Goal: Use online tool/utility: Utilize a website feature to perform a specific function

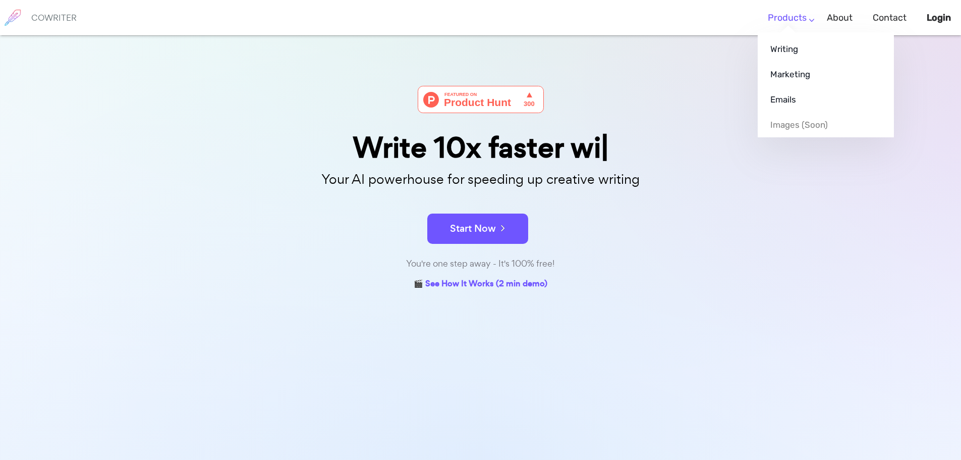
click at [798, 21] on link "Products" at bounding box center [787, 18] width 39 height 30
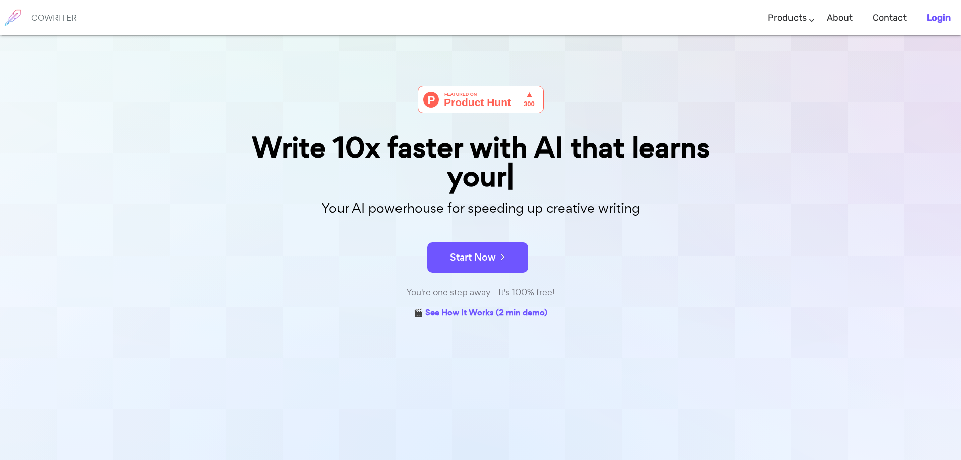
click at [943, 12] on b "Login" at bounding box center [939, 17] width 24 height 11
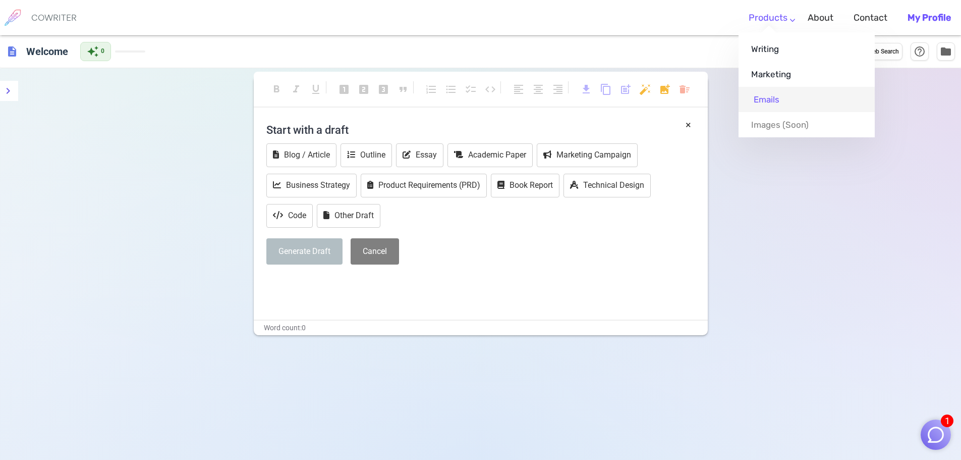
click at [771, 96] on link "Emails" at bounding box center [807, 99] width 136 height 25
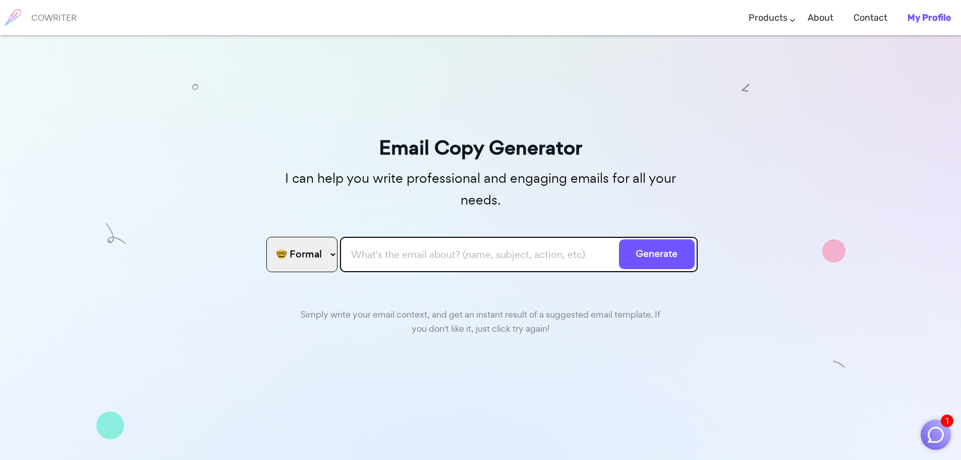
click at [362, 237] on input "text" at bounding box center [519, 254] width 358 height 35
paste input "Lore Ipsum, D sita cons adipi elits doe temp. I’u laboreetd ma al eni admin V q…"
type input "Lore Ipsum, D sita cons adipi elits doe temp. I’u laboreetd ma al eni admin V q…"
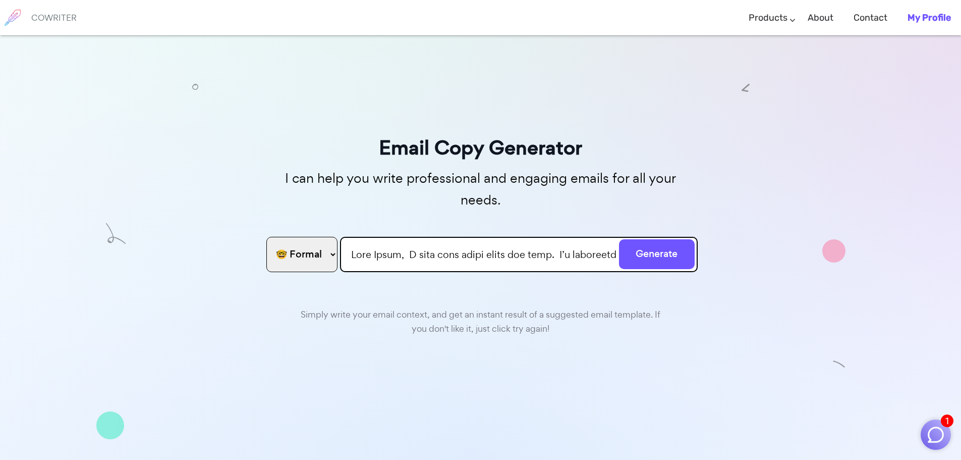
click at [330, 237] on select "🤓 Formal 😊 Friendly 😂 Funny 🥹 Emotional 😊 Sweet 🥸 Bold" at bounding box center [301, 254] width 71 height 35
click at [266, 237] on select "🤓 Formal 😊 Friendly 😂 Funny 🥹 Emotional 😊 Sweet 🥸 Bold" at bounding box center [301, 254] width 71 height 35
click at [323, 237] on select "🤓 Formal 😊 Friendly 😂 Funny 🥹 Emotional 😊 Sweet 🥸 Bold" at bounding box center [301, 254] width 71 height 35
select select "emotional"
click at [266, 237] on select "🤓 Formal 😊 Friendly 😂 Funny 🥹 Emotional 😊 Sweet 🥸 Bold" at bounding box center [301, 254] width 71 height 35
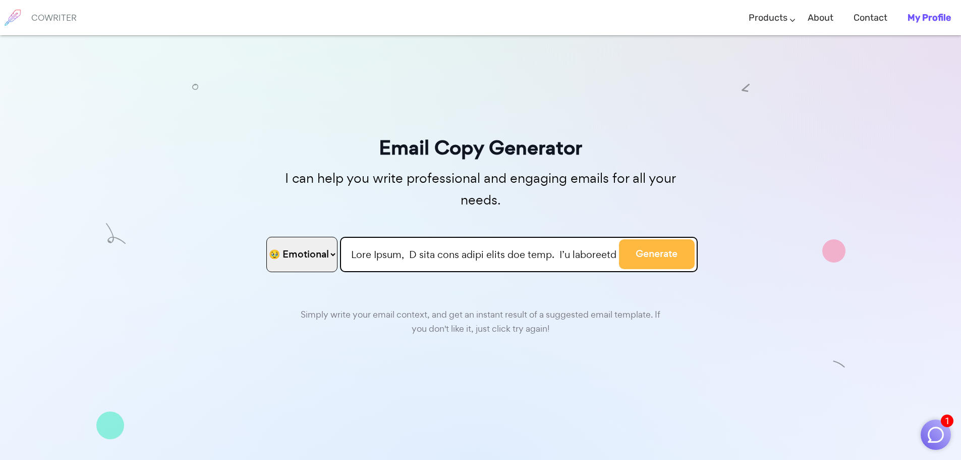
click at [654, 239] on button "Generate" at bounding box center [657, 254] width 76 height 30
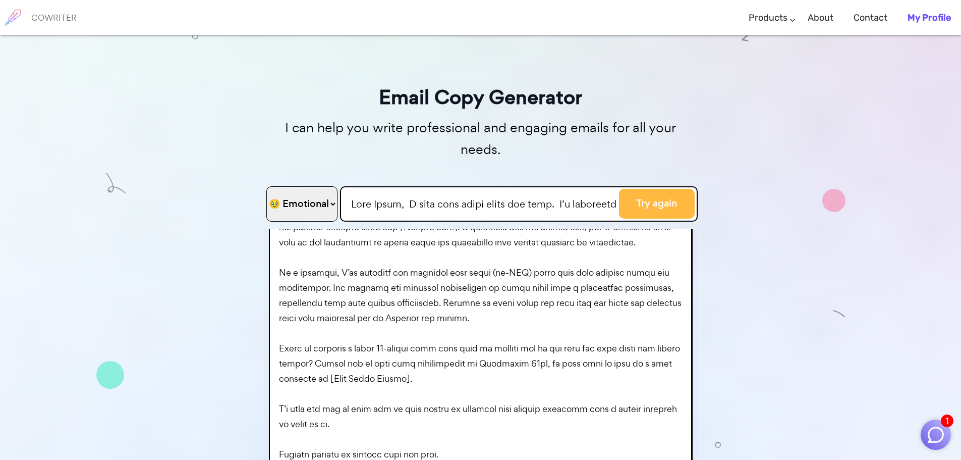
scroll to position [151, 0]
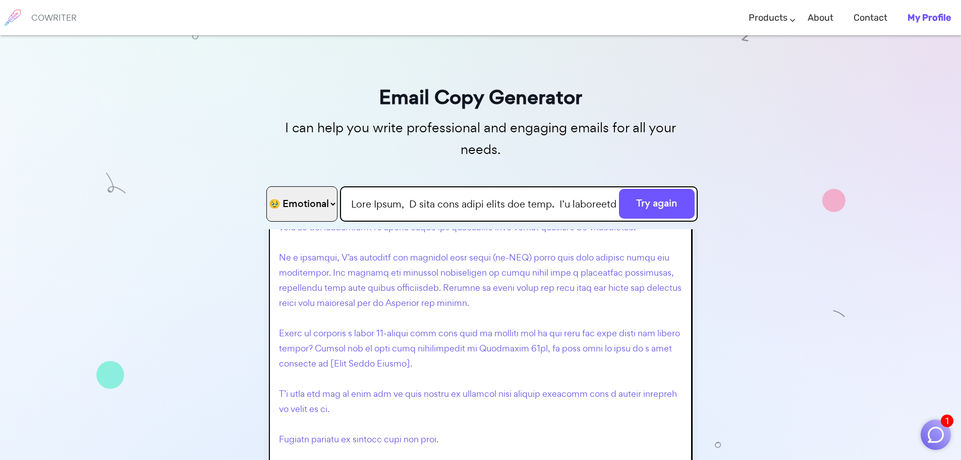
click at [458, 288] on p at bounding box center [483, 325] width 408 height 454
